Goal: Communication & Community: Answer question/provide support

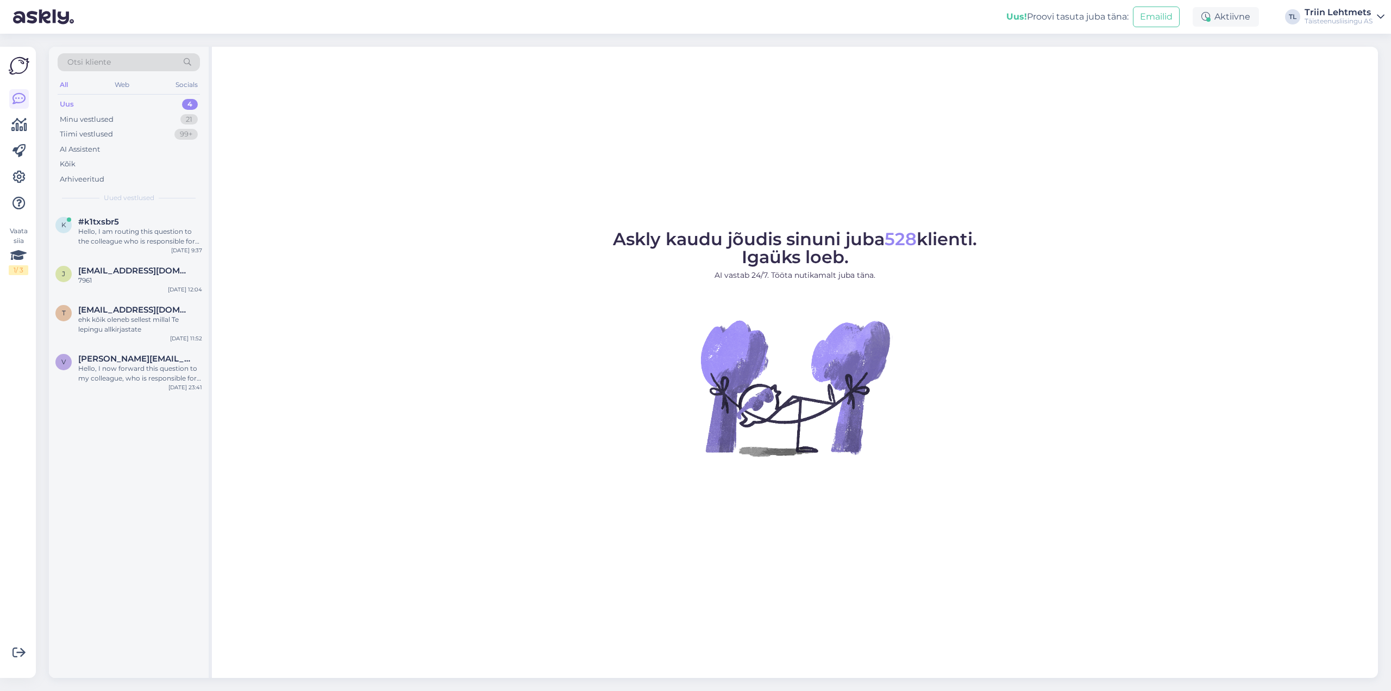
click at [105, 107] on div "Uus 4" at bounding box center [129, 104] width 142 height 15
click at [108, 235] on div "Hello, I am routing this question to the colleague who is responsible for this …" at bounding box center [140, 237] width 124 height 20
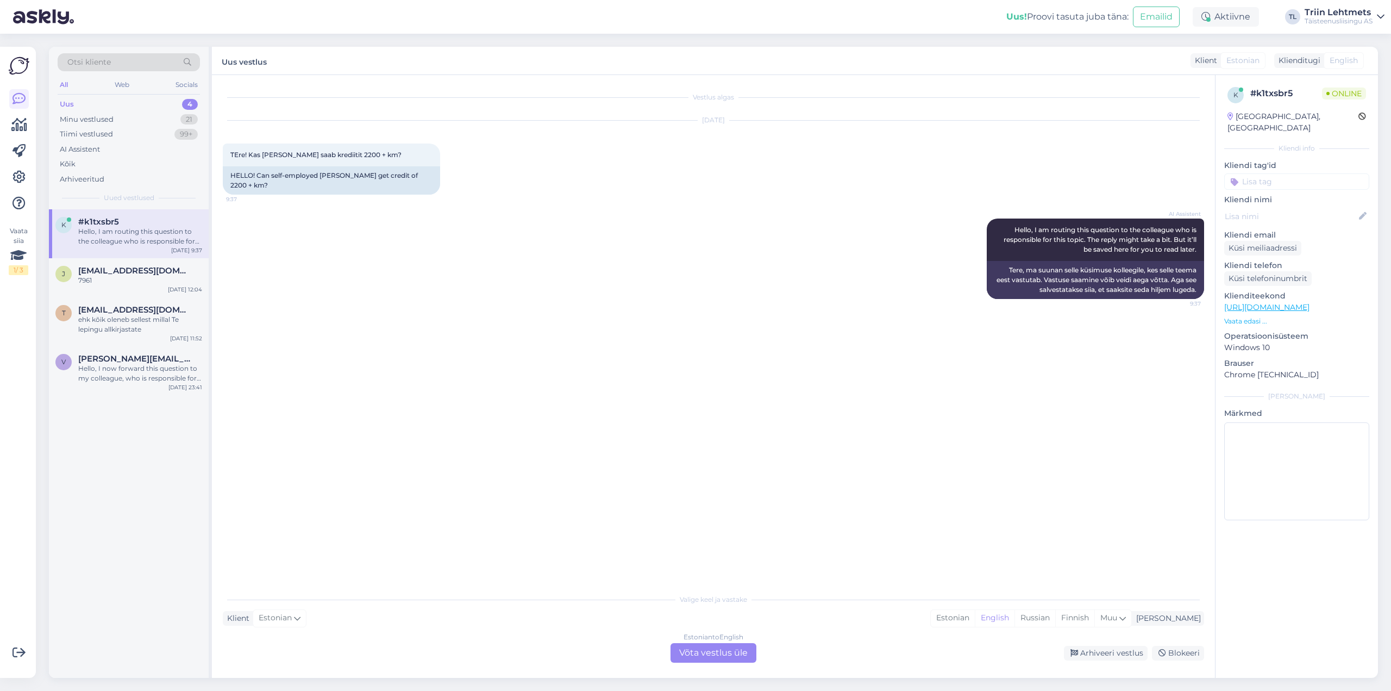
click at [715, 655] on div "Estonian to English Võta vestlus üle" at bounding box center [714, 653] width 86 height 20
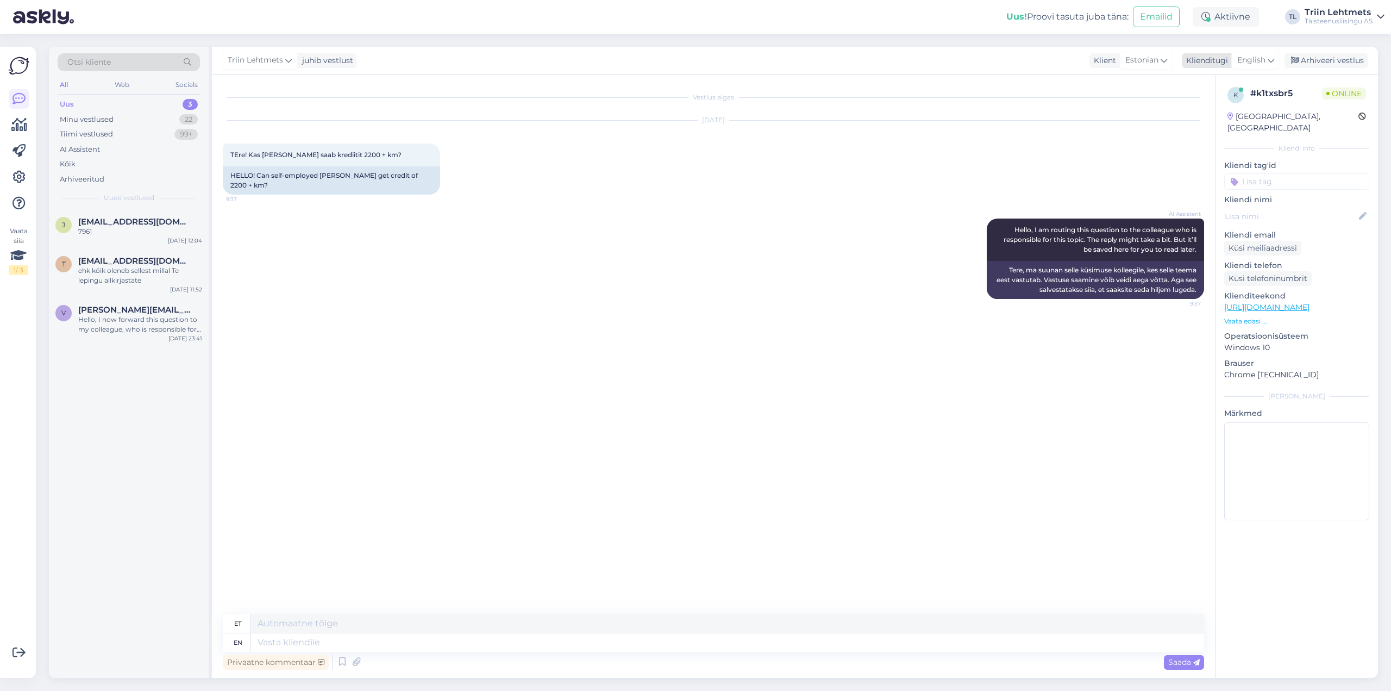
click at [1257, 55] on span "English" at bounding box center [1251, 60] width 28 height 12
type input "es"
click at [1216, 128] on link "Estonian" at bounding box center [1232, 125] width 120 height 17
click at [359, 648] on textarea at bounding box center [713, 640] width 981 height 23
type textarea "Tere! Kohe vaatame."
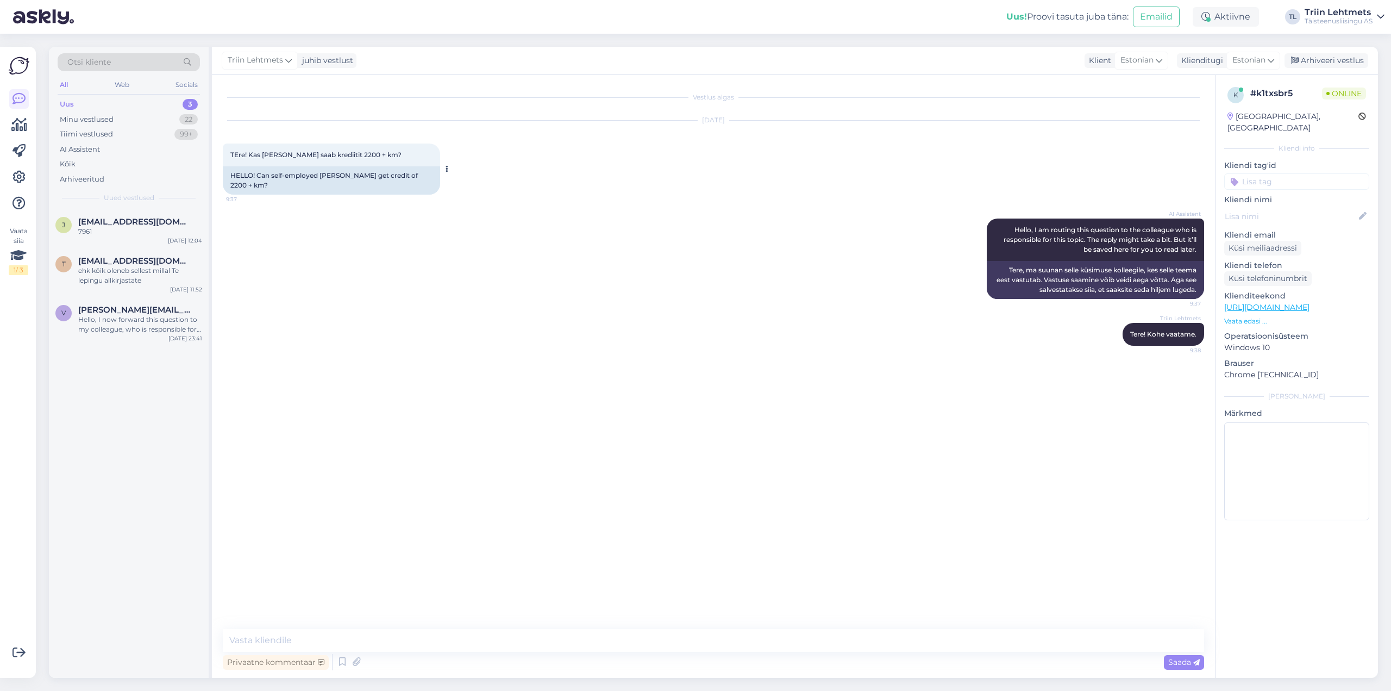
drag, startPoint x: 233, startPoint y: 152, endPoint x: 415, endPoint y: 150, distance: 182.0
click at [415, 150] on div "TEre! Kas [PERSON_NAME] saab krediitit 2200 + km? 9:37" at bounding box center [331, 154] width 217 height 23
copy span "Ere! Kas [PERSON_NAME] saab krediitit 2200 + km?"
click at [398, 629] on textarea at bounding box center [713, 640] width 981 height 23
type textarea "T"
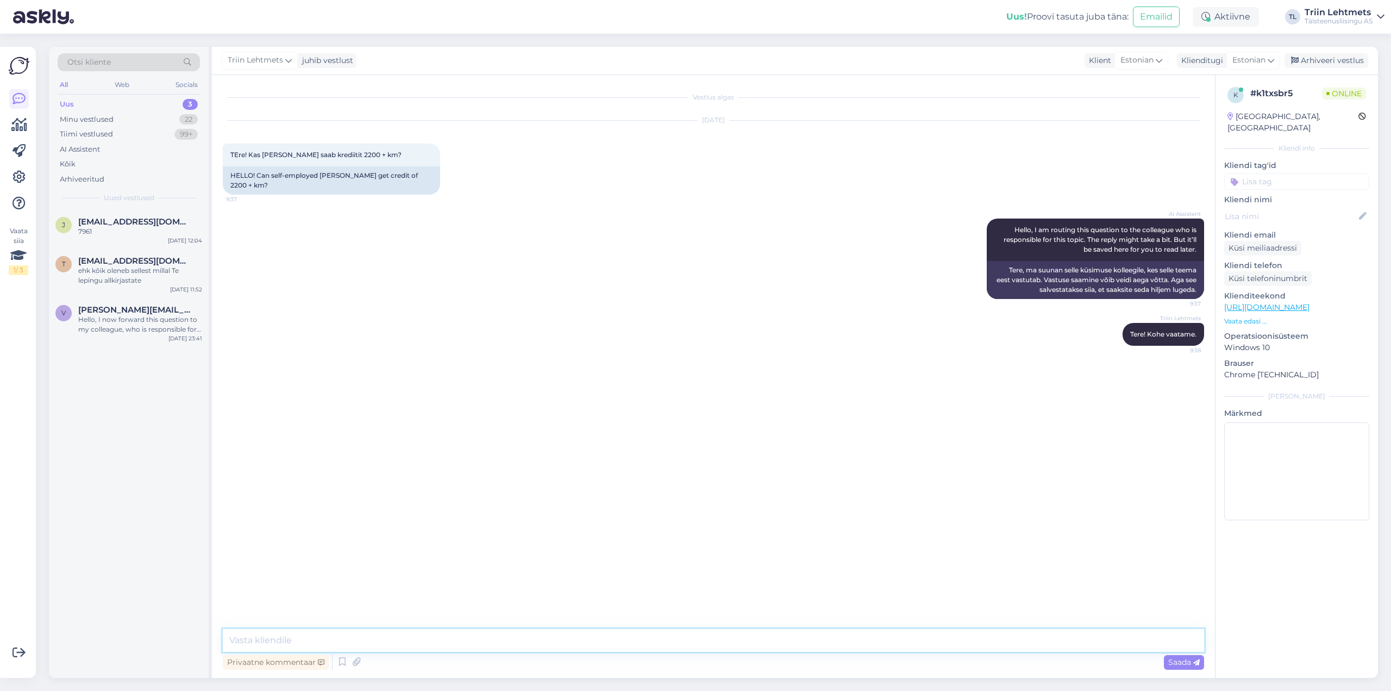
click at [457, 640] on textarea at bounding box center [713, 640] width 981 height 23
drag, startPoint x: 978, startPoint y: 641, endPoint x: 847, endPoint y: 640, distance: 131.0
click at [847, 640] on textarea "Et saaksime krediiti määrata oleks [PERSON_NAME] eraisiku panga väljavõtet 6 ku…" at bounding box center [713, 640] width 981 height 23
type textarea "Et saaksime krediiti määrata oleks [PERSON_NAME] eraisiku panga väljavõtet 6 ku…"
click at [1172, 666] on span "Saada" at bounding box center [1184, 662] width 32 height 10
